Goal: Information Seeking & Learning: Learn about a topic

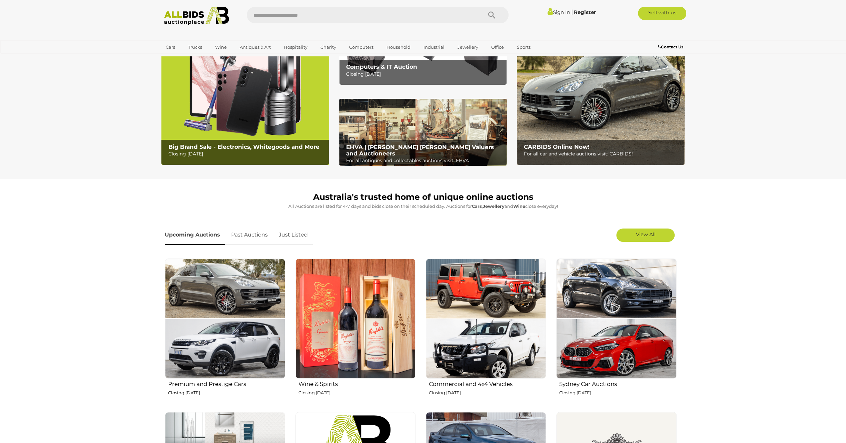
scroll to position [33, 0]
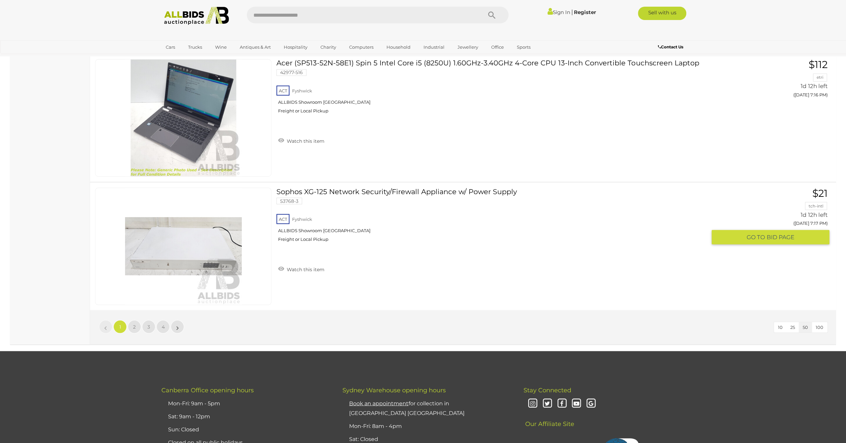
scroll to position [6269, 0]
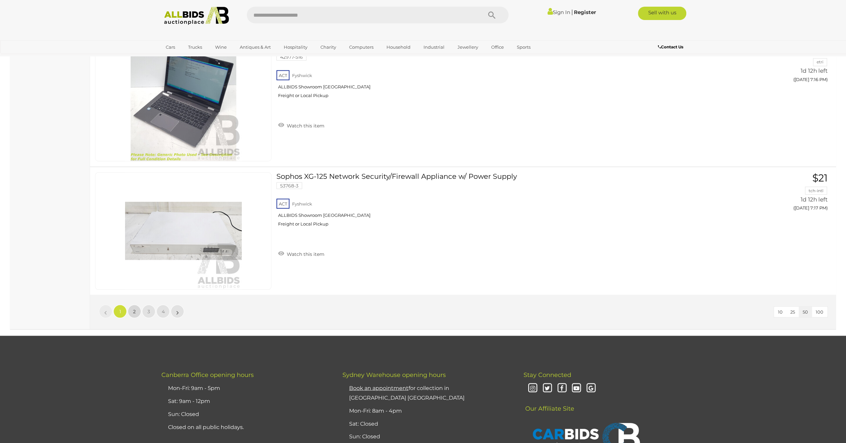
click at [135, 308] on span "2" at bounding box center [134, 311] width 3 height 6
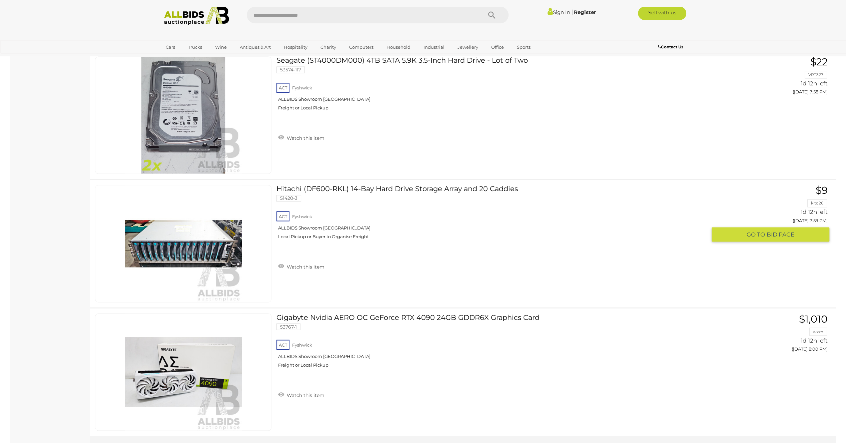
scroll to position [6279, 0]
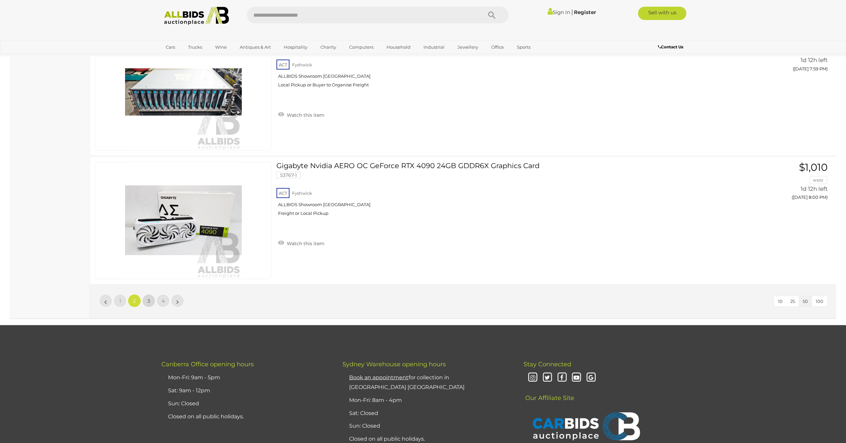
click at [149, 297] on span "3" at bounding box center [148, 300] width 3 height 6
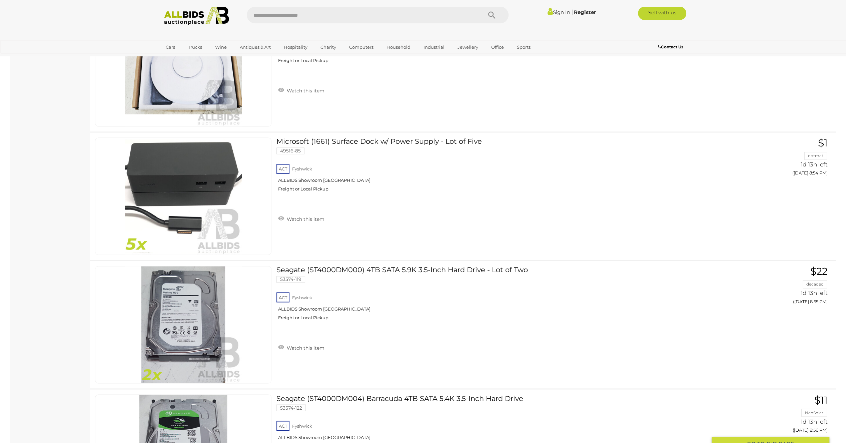
scroll to position [6246, 0]
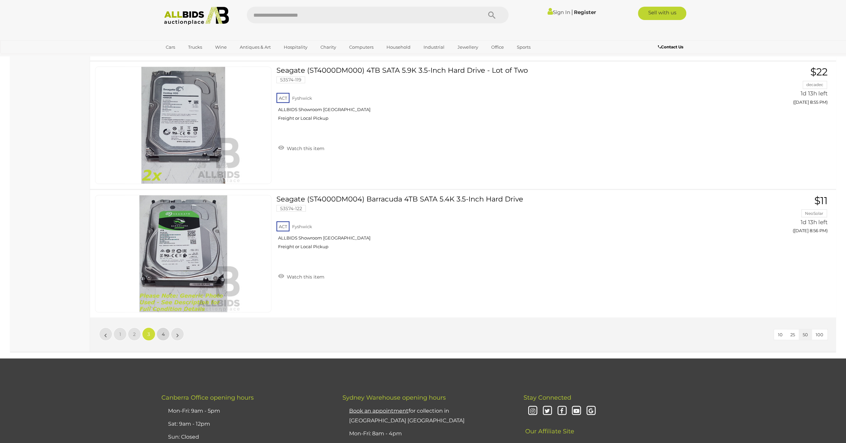
click at [163, 331] on span "4" at bounding box center [163, 334] width 3 height 6
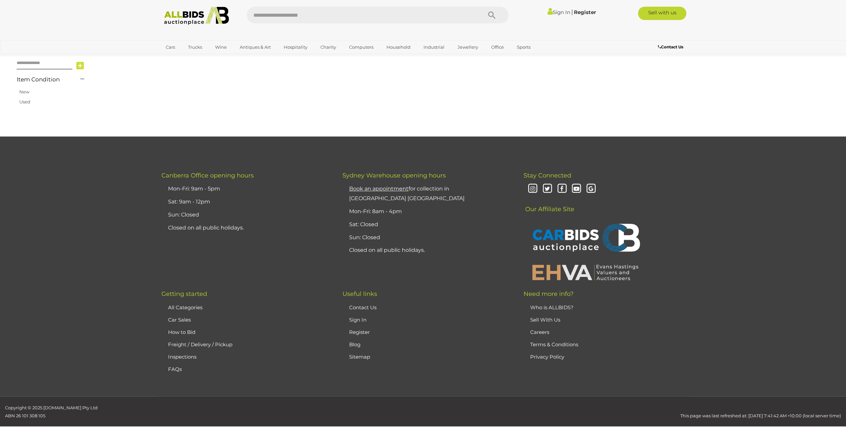
scroll to position [77, 0]
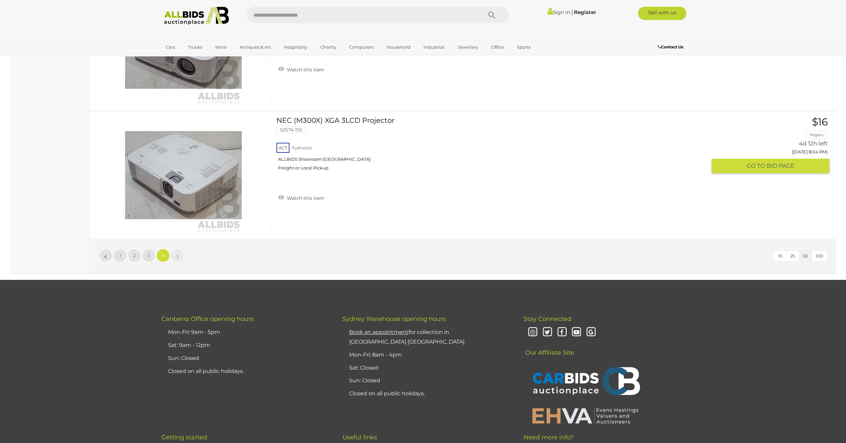
scroll to position [2345, 0]
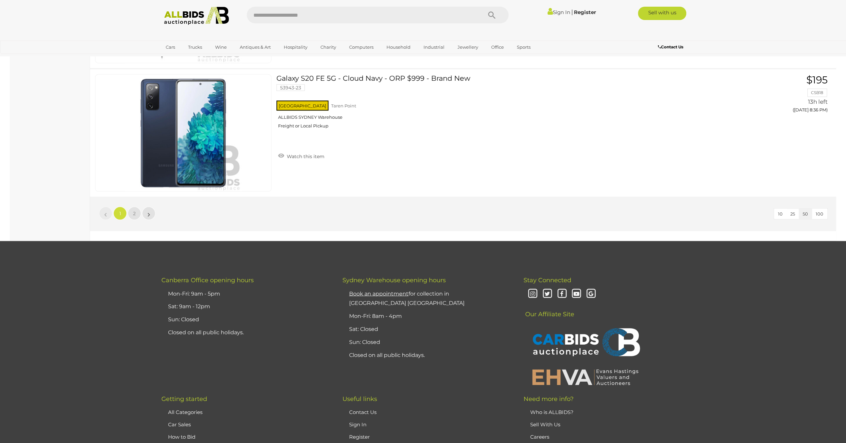
scroll to position [6335, 0]
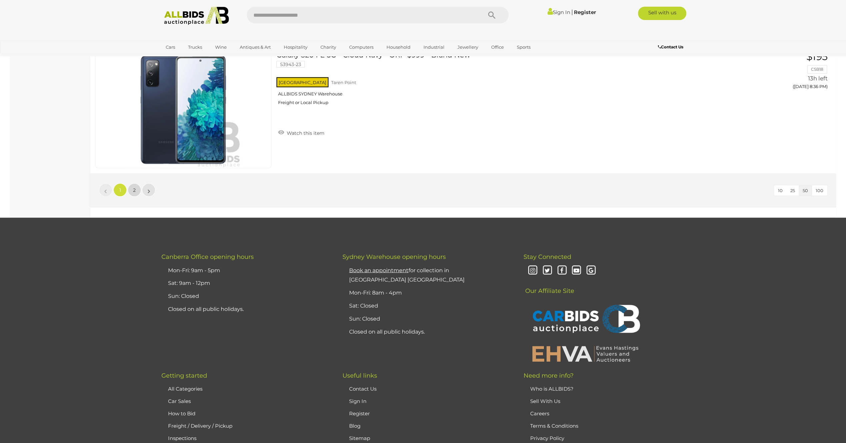
click at [132, 183] on link "2" at bounding box center [134, 189] width 13 height 13
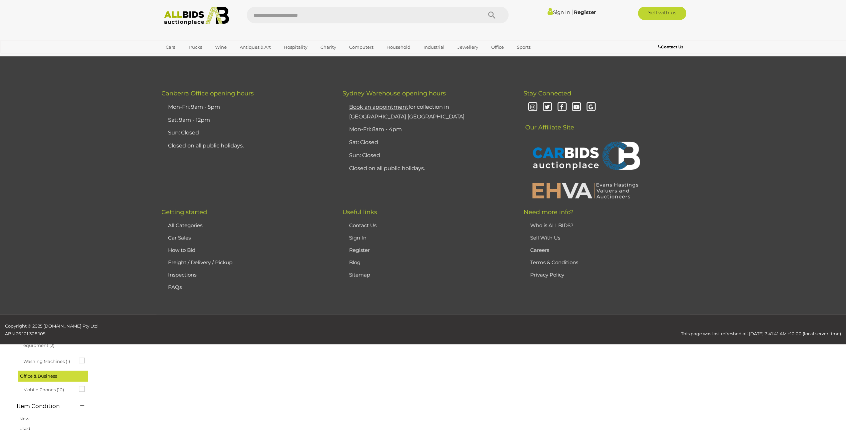
scroll to position [23, 0]
